Goal: Connect with others: Connect with other users

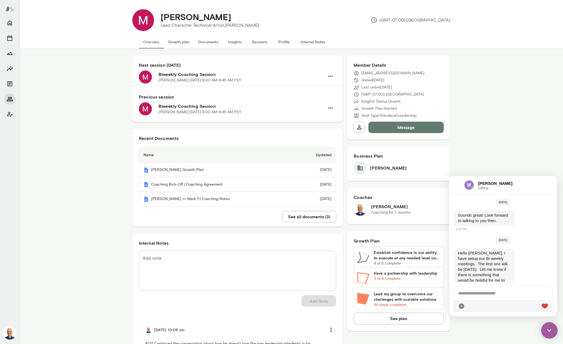
scroll to position [1949, 0]
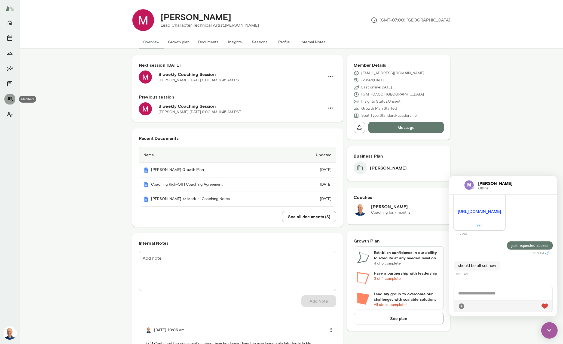
click at [6, 99] on button "Members" at bounding box center [9, 99] width 11 height 11
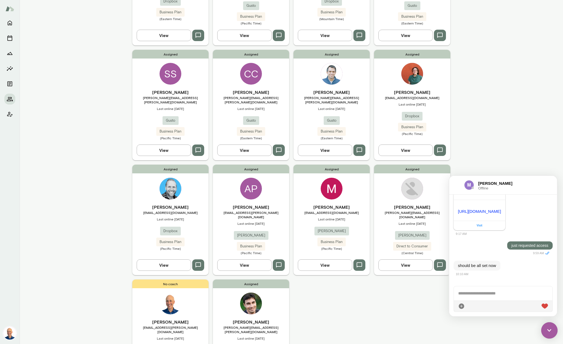
scroll to position [273, 0]
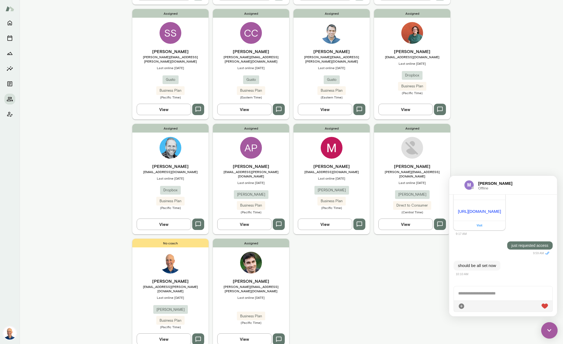
click at [283, 248] on div "Assigned [PERSON_NAME] [PERSON_NAME][EMAIL_ADDRESS][PERSON_NAME][DOMAIN_NAME] L…" at bounding box center [251, 294] width 76 height 110
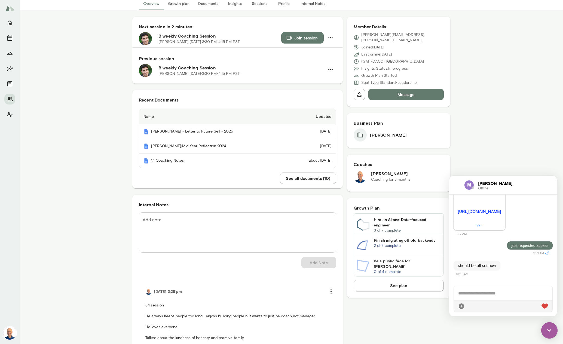
scroll to position [48, 0]
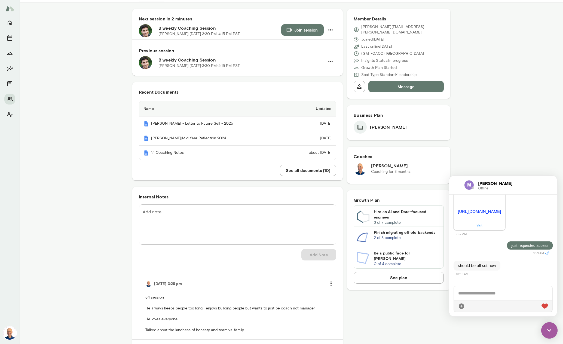
click at [309, 29] on button "Join session" at bounding box center [302, 29] width 42 height 11
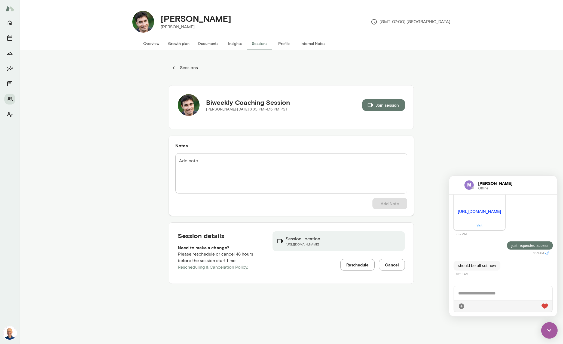
click at [156, 42] on button "Overview" at bounding box center [151, 43] width 25 height 13
